Goal: Information Seeking & Learning: Learn about a topic

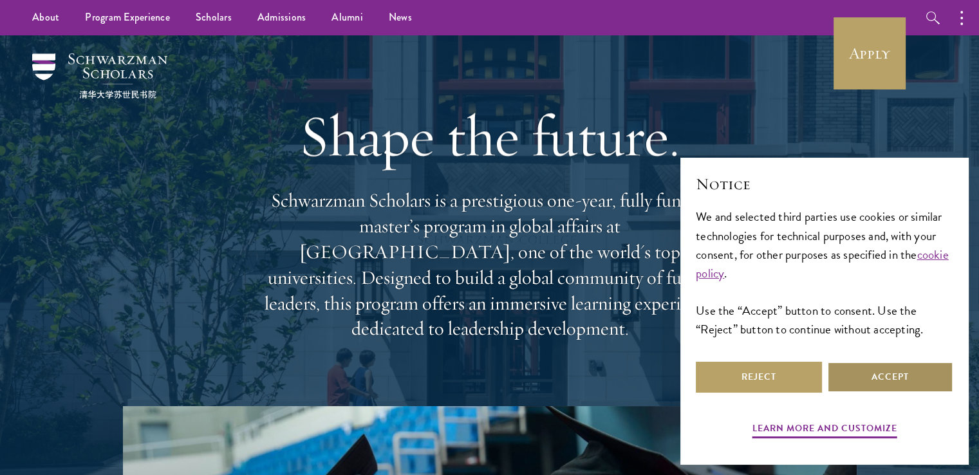
click at [876, 375] on button "Accept" at bounding box center [890, 377] width 126 height 31
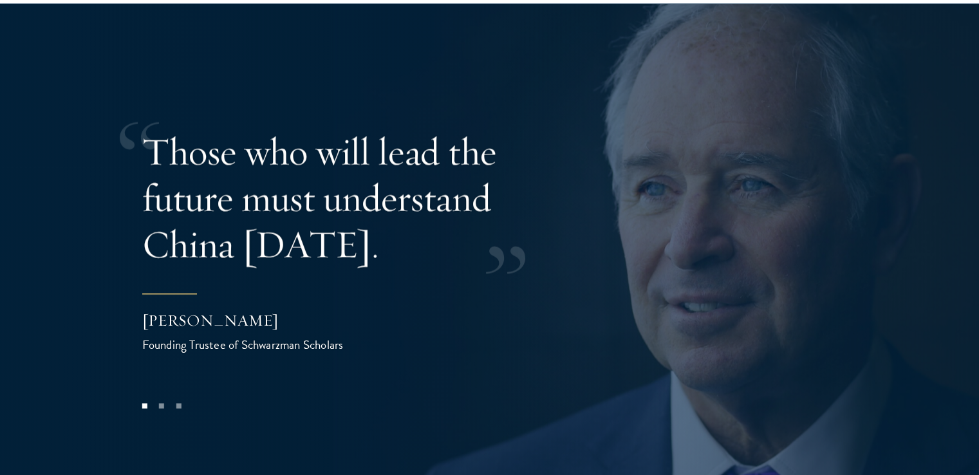
scroll to position [2515, 0]
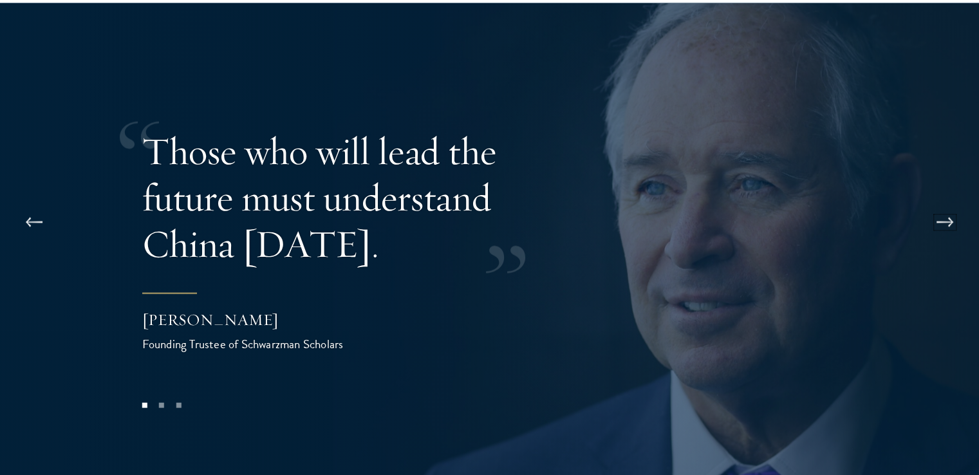
click at [948, 205] on button at bounding box center [945, 223] width 42 height 36
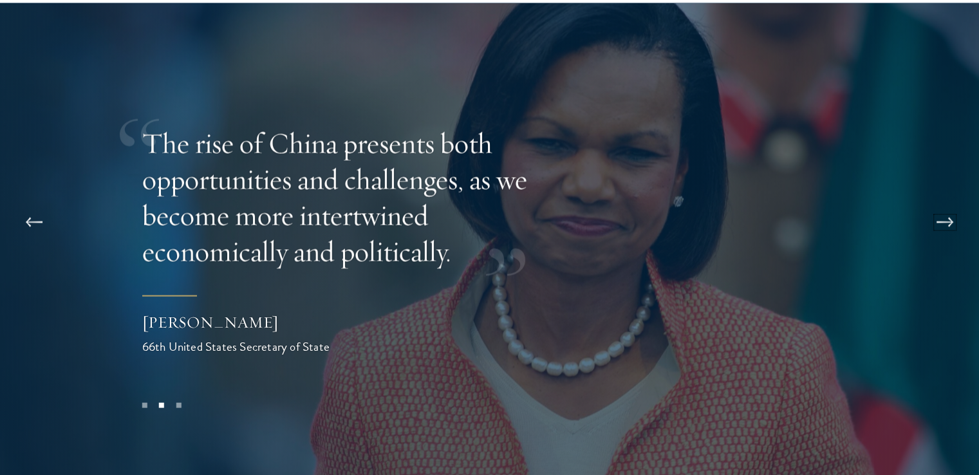
click at [948, 205] on button at bounding box center [945, 223] width 42 height 36
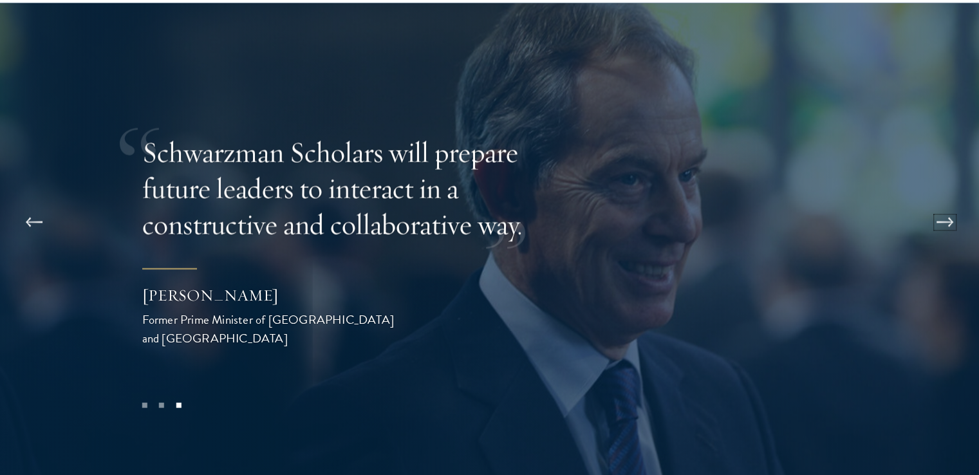
click at [948, 205] on button at bounding box center [945, 223] width 42 height 36
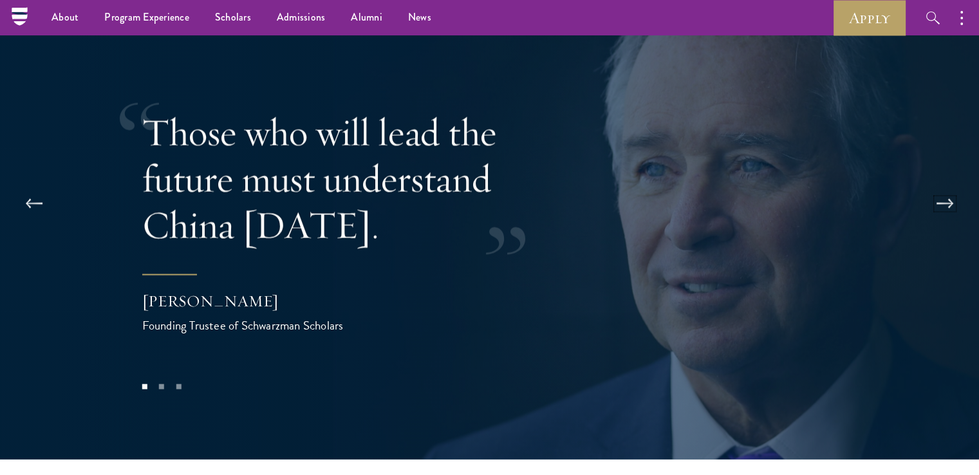
scroll to position [2534, 0]
click at [947, 186] on button at bounding box center [945, 204] width 42 height 36
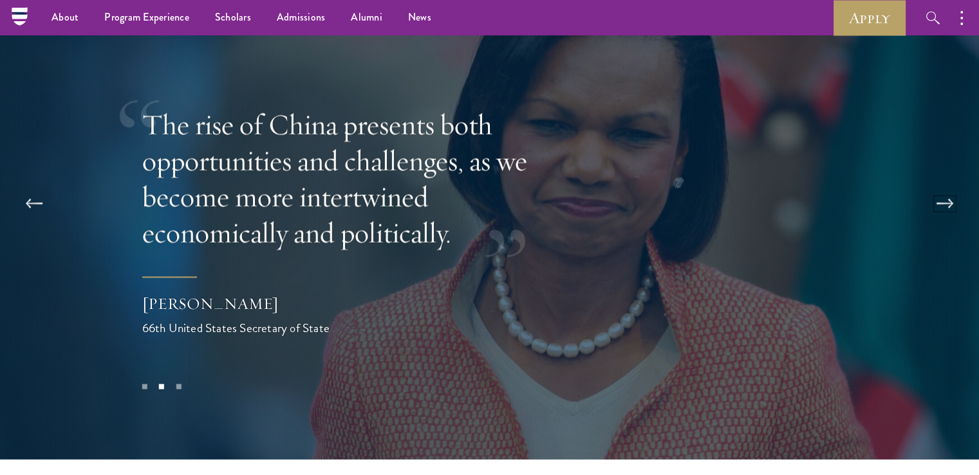
click at [947, 186] on button at bounding box center [945, 204] width 42 height 36
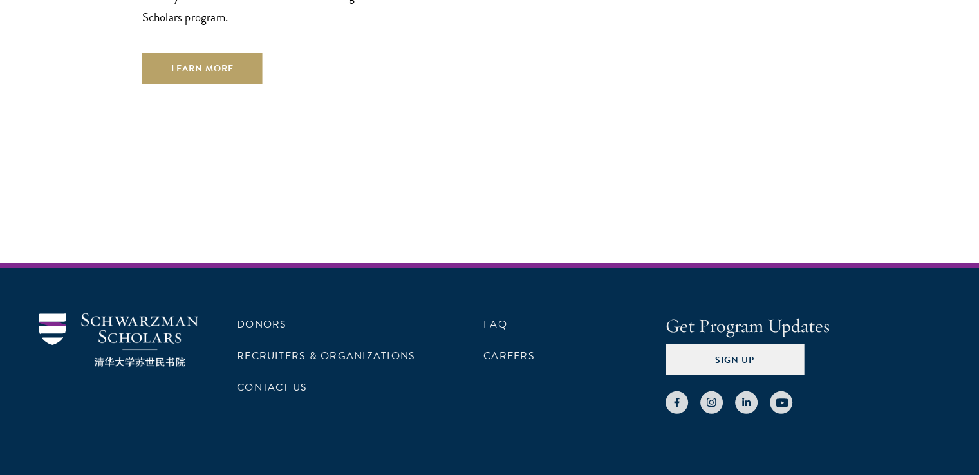
scroll to position [3732, 0]
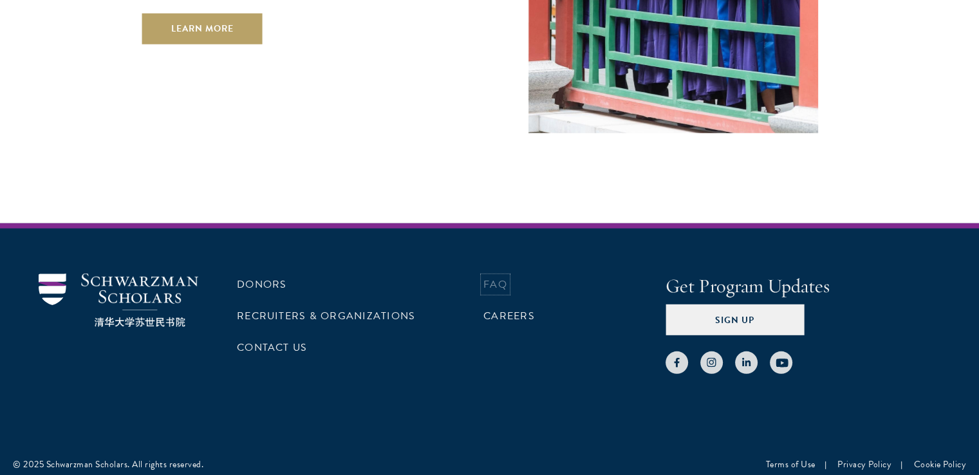
click at [494, 277] on link "FAQ" at bounding box center [495, 284] width 24 height 15
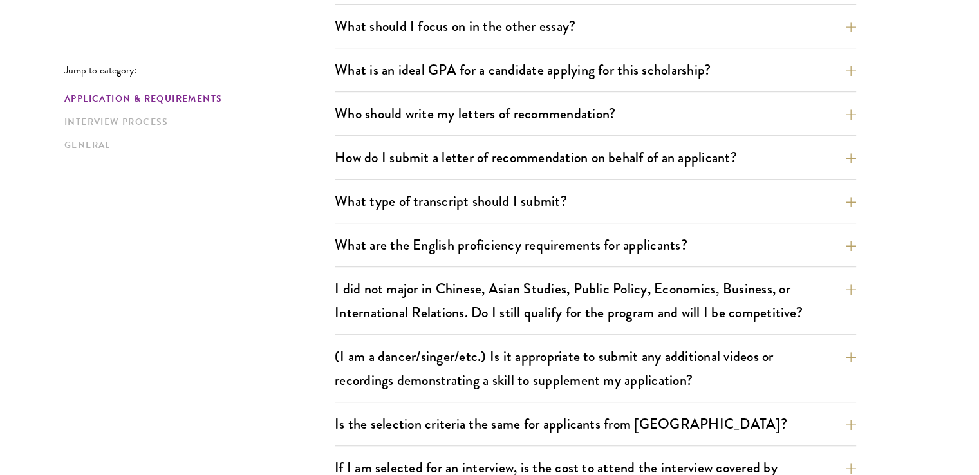
scroll to position [883, 0]
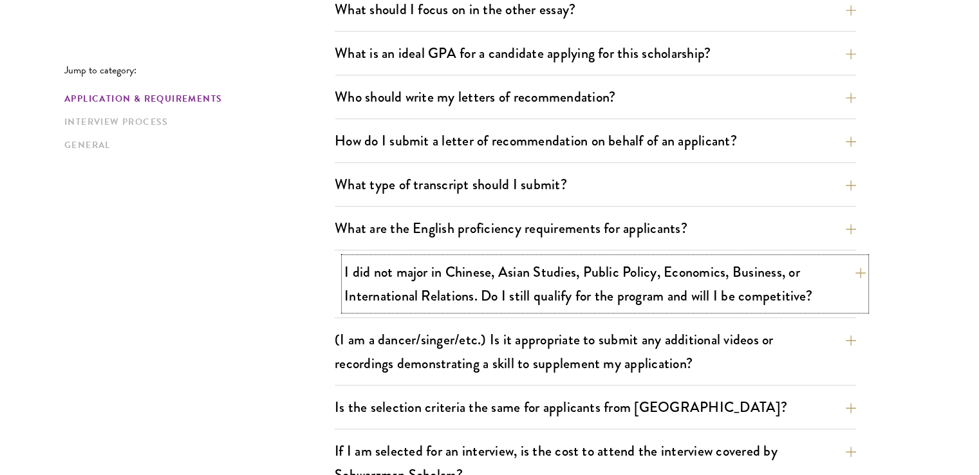
click at [854, 271] on button "I did not major in Chinese, Asian Studies, Public Policy, Economics, Business, …" at bounding box center [604, 284] width 521 height 53
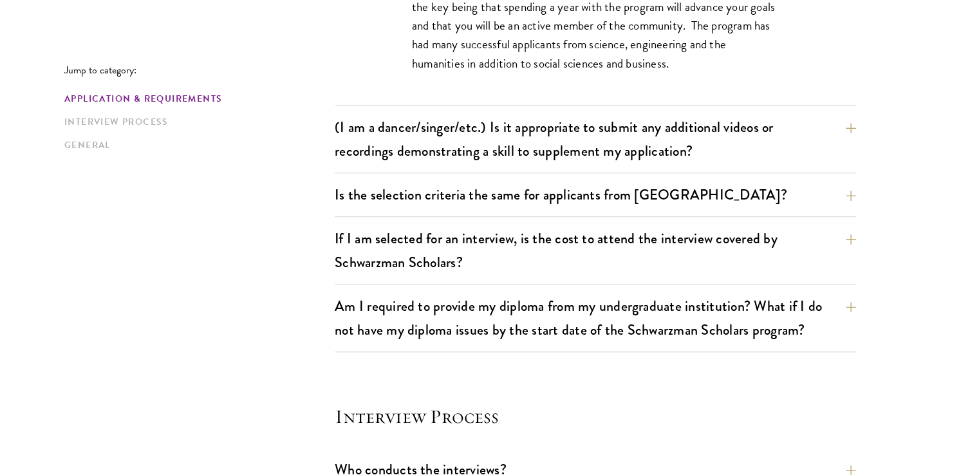
scroll to position [1318, 0]
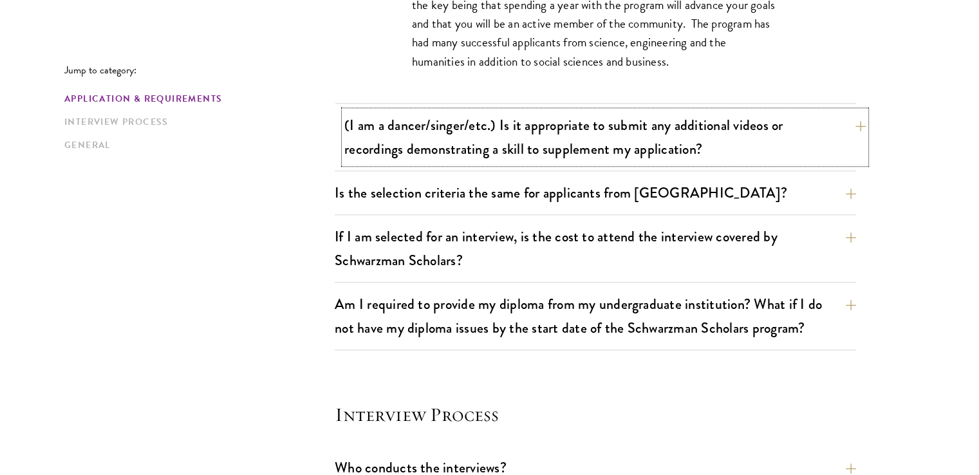
click at [856, 120] on button "(I am a dancer/singer/etc.) Is it appropriate to submit any additional videos o…" at bounding box center [604, 137] width 521 height 53
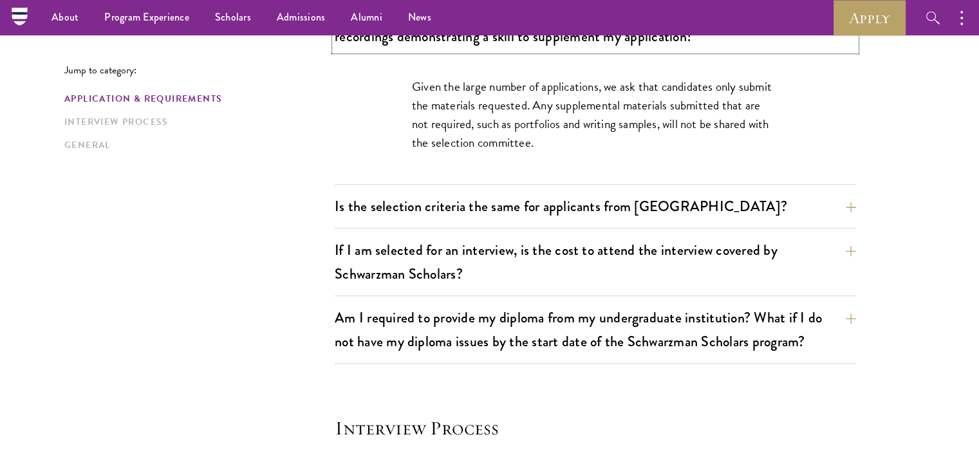
scroll to position [1210, 0]
click at [856, 203] on button "Is the selection criteria the same for applicants from China?" at bounding box center [604, 206] width 521 height 29
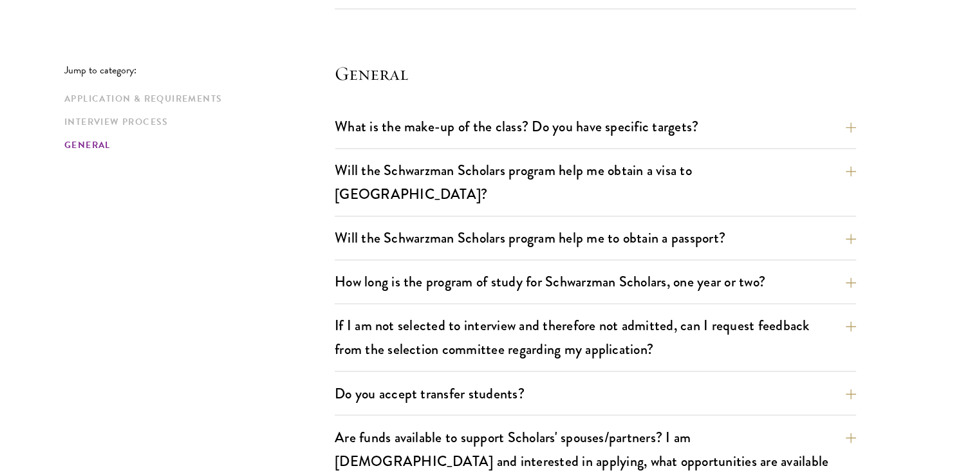
scroll to position [2086, 0]
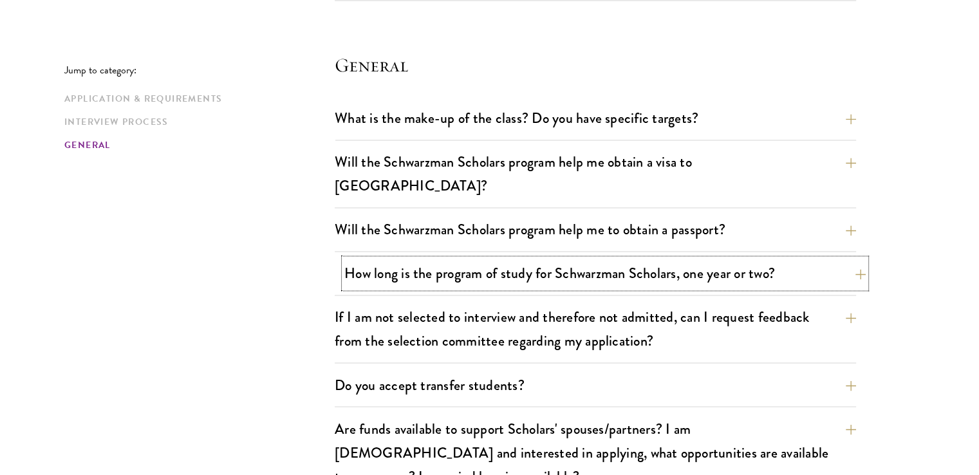
click at [848, 259] on button "How long is the program of study for Schwarzman Scholars, one year or two?" at bounding box center [604, 273] width 521 height 29
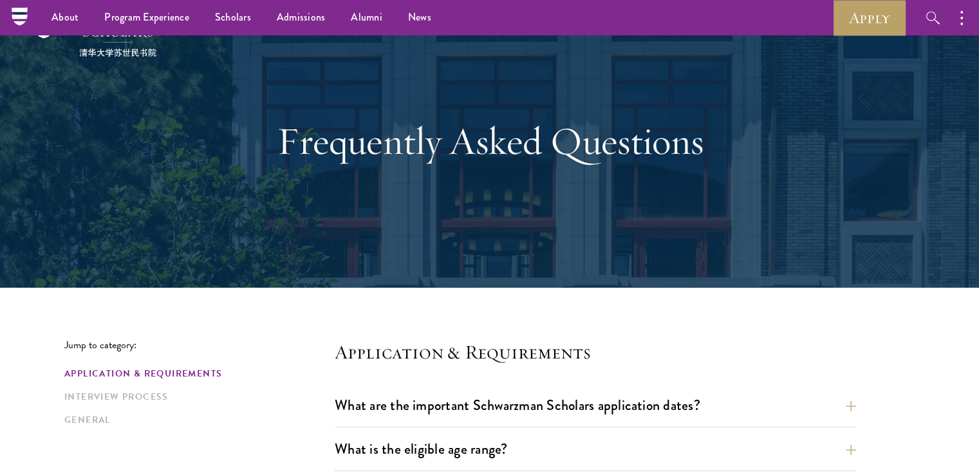
scroll to position [0, 0]
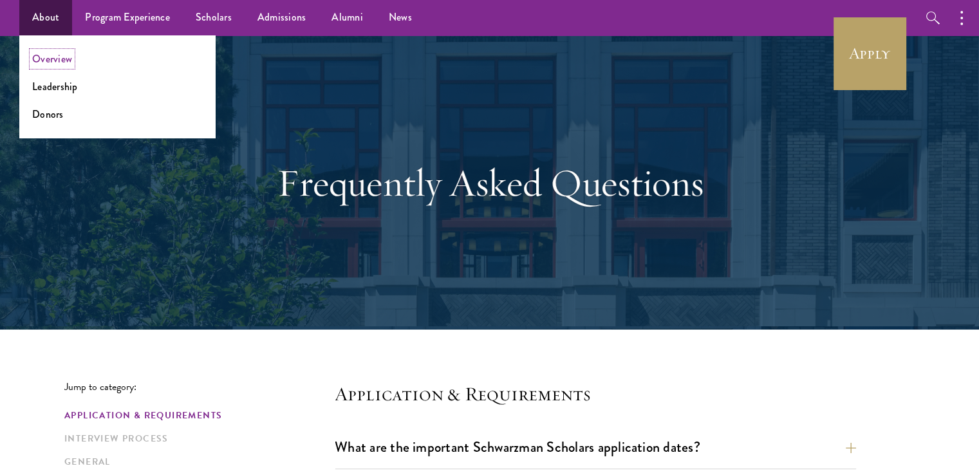
click at [55, 58] on link "Overview" at bounding box center [52, 59] width 40 height 15
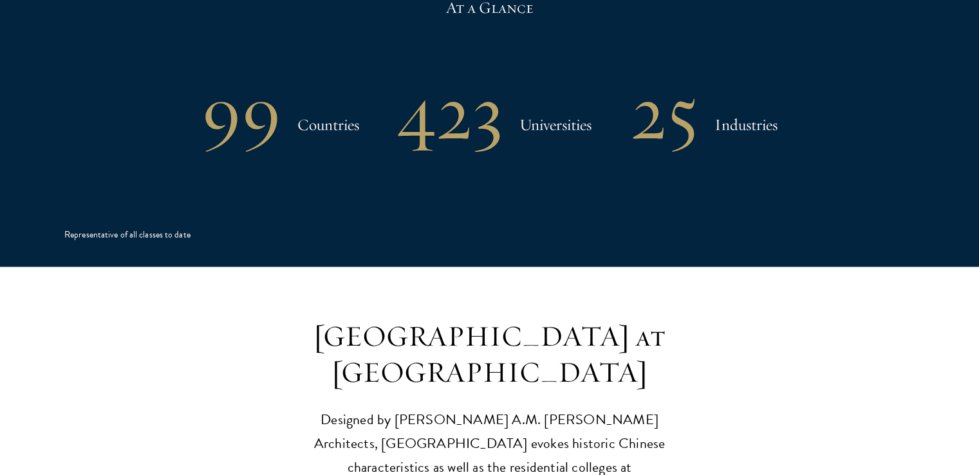
scroll to position [2784, 0]
